Goal: Task Accomplishment & Management: Manage account settings

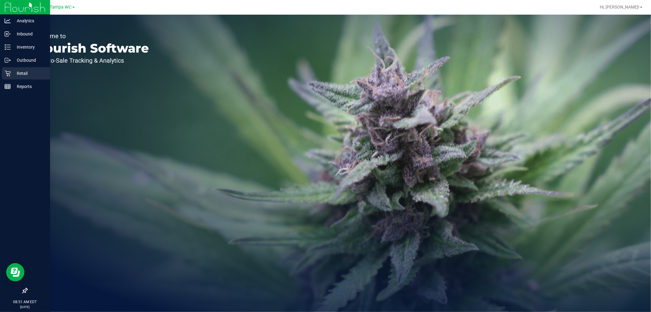
click at [8, 71] on icon at bounding box center [8, 73] width 6 height 6
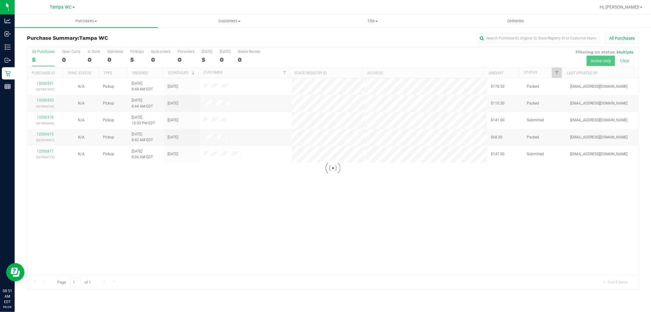
click at [324, 190] on div at bounding box center [333, 168] width 612 height 242
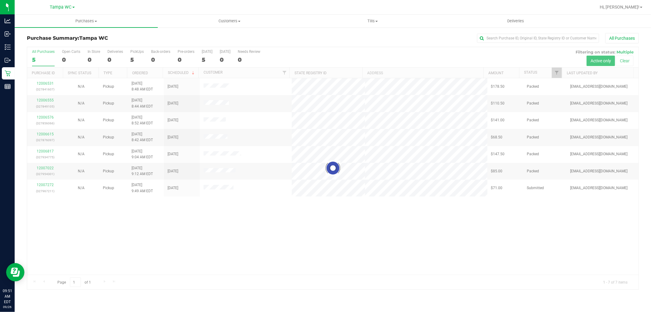
click at [159, 237] on div at bounding box center [333, 168] width 612 height 242
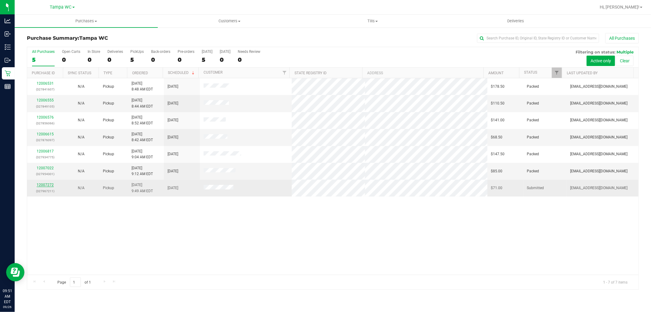
click at [38, 184] on link "12007272" at bounding box center [45, 185] width 17 height 4
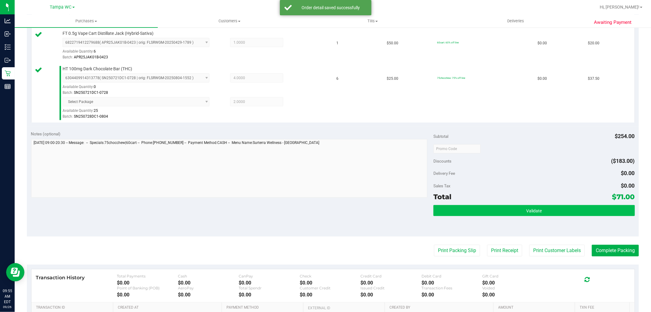
scroll to position [203, 0]
click at [507, 212] on button "Validate" at bounding box center [534, 210] width 201 height 11
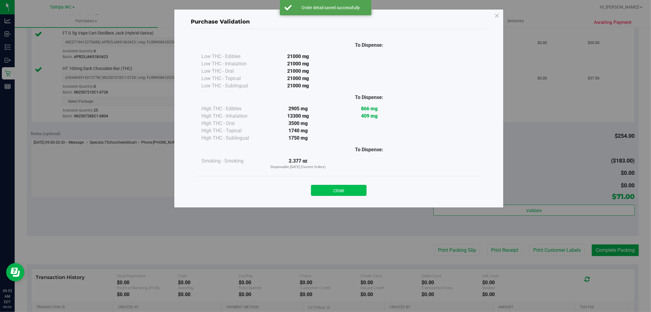
click at [346, 189] on button "Close" at bounding box center [339, 190] width 56 height 11
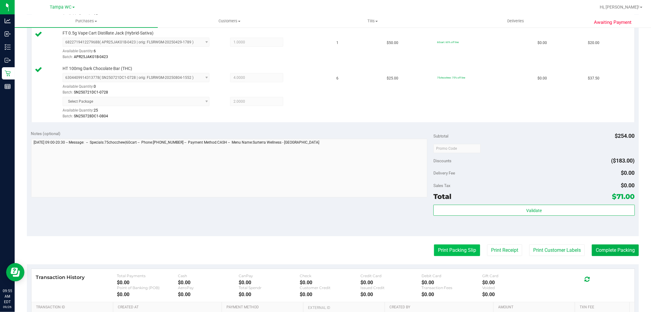
click at [446, 252] on button "Print Packing Slip" at bounding box center [457, 250] width 46 height 12
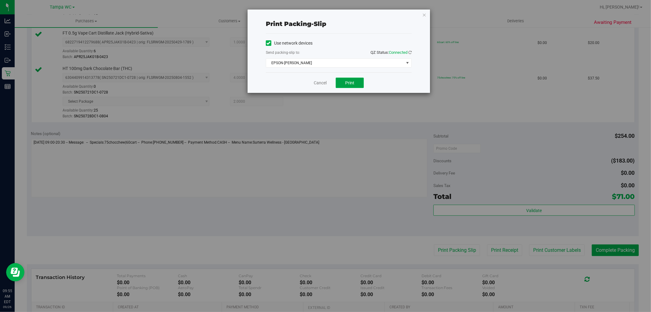
click at [351, 81] on span "Print" at bounding box center [349, 82] width 9 height 5
drag, startPoint x: 322, startPoint y: 84, endPoint x: 343, endPoint y: 108, distance: 32.2
click at [322, 84] on link "Cancel" at bounding box center [320, 83] width 13 height 6
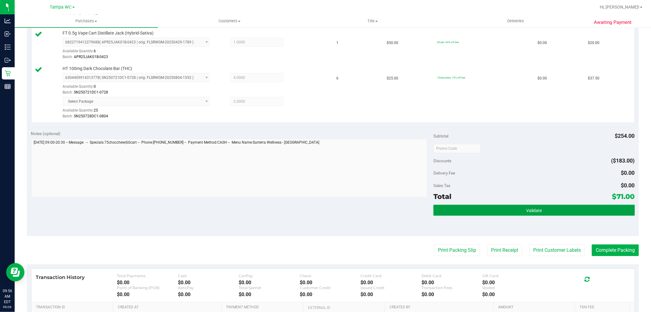
click at [551, 211] on button "Validate" at bounding box center [534, 210] width 201 height 11
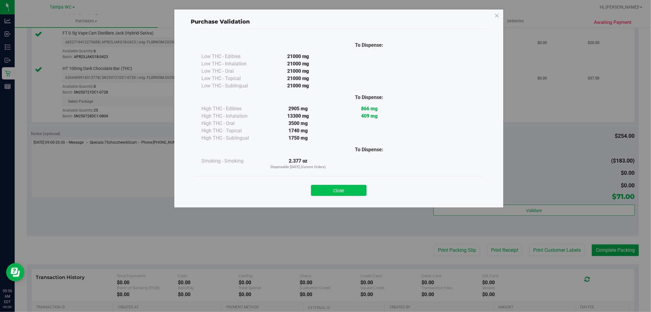
click at [336, 185] on button "Close" at bounding box center [339, 190] width 56 height 11
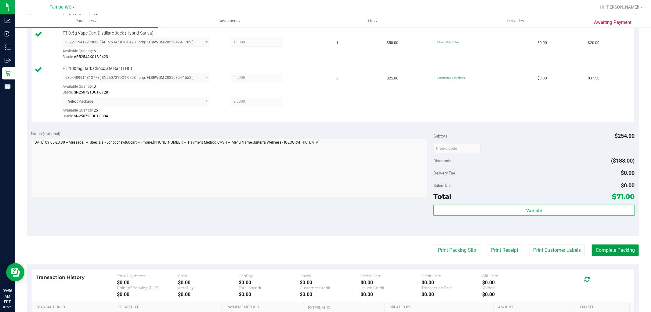
click at [607, 252] on button "Complete Packing" at bounding box center [615, 250] width 47 height 12
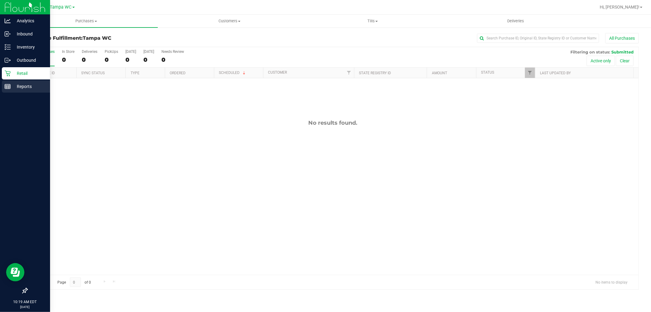
click at [13, 84] on p "Reports" at bounding box center [29, 86] width 37 height 7
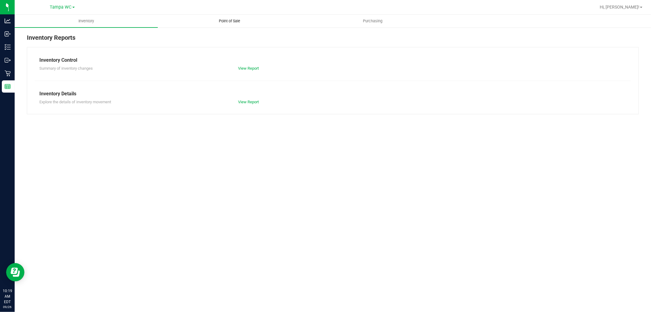
click at [247, 23] on span "Point of Sale" at bounding box center [230, 20] width 38 height 5
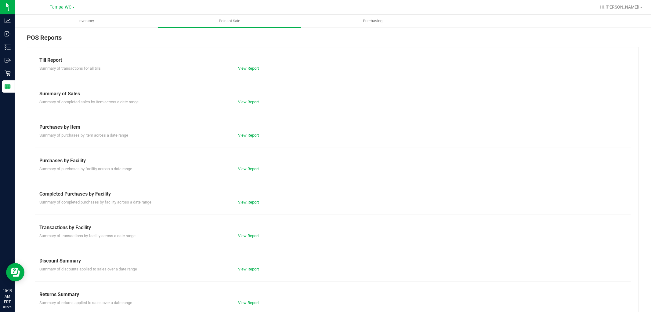
click at [251, 202] on link "View Report" at bounding box center [248, 202] width 21 height 5
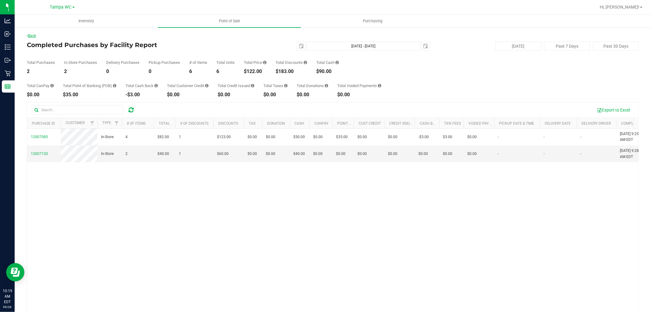
click at [34, 34] on link "Back" at bounding box center [31, 36] width 9 height 4
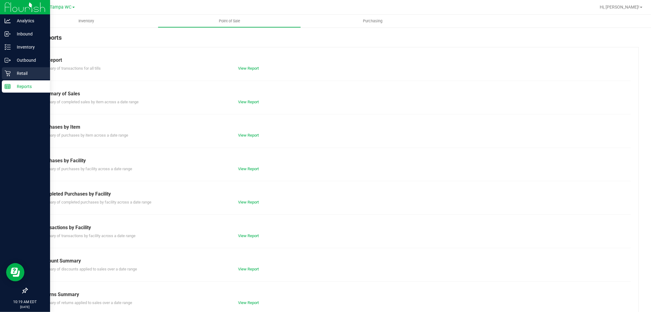
click at [13, 69] on div "Retail" at bounding box center [26, 73] width 48 height 12
